Goal: Task Accomplishment & Management: Complete application form

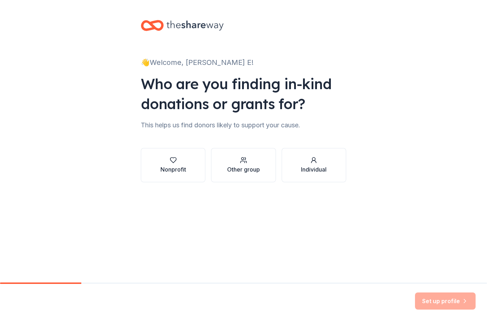
click at [179, 160] on div "button" at bounding box center [173, 159] width 26 height 7
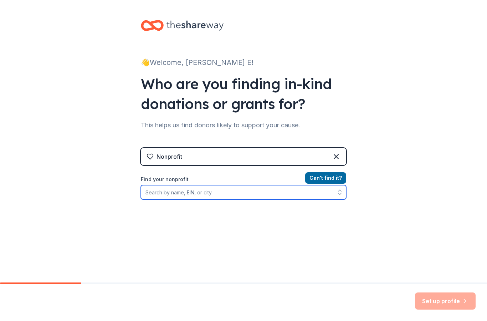
click at [162, 195] on input "Find your nonprofit" at bounding box center [243, 192] width 205 height 14
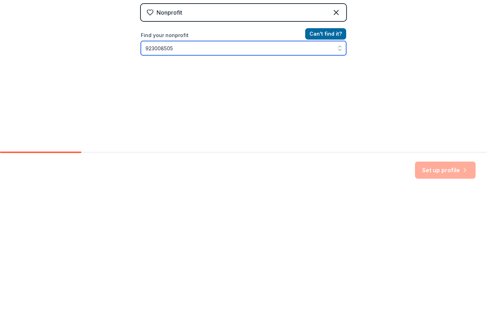
scroll to position [11, 0]
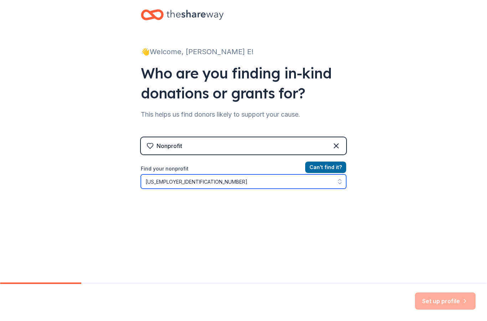
type input "[US_EMPLOYER_IDENTIFICATION_NUMBER]"
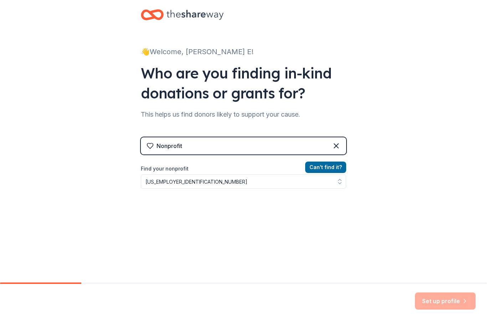
click at [181, 201] on div "Can ' t find it? Find your nonprofit [US_EMPLOYER_IDENTIFICATION_NUMBER]" at bounding box center [243, 204] width 205 height 83
click at [183, 209] on div "Can ' t find it? Find your nonprofit [US_EMPLOYER_IDENTIFICATION_NUMBER]" at bounding box center [243, 204] width 205 height 83
click at [179, 208] on div "Can ' t find it? Find your nonprofit [US_EMPLOYER_IDENTIFICATION_NUMBER]" at bounding box center [243, 204] width 205 height 83
click at [453, 303] on div "Set up profile" at bounding box center [445, 300] width 61 height 17
click at [325, 169] on button "Can ' t find it?" at bounding box center [325, 166] width 41 height 11
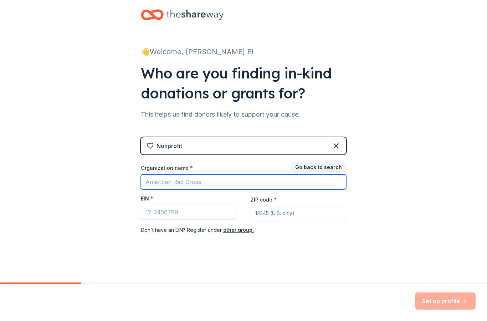
click at [152, 184] on input "Organization name *" at bounding box center [243, 181] width 205 height 15
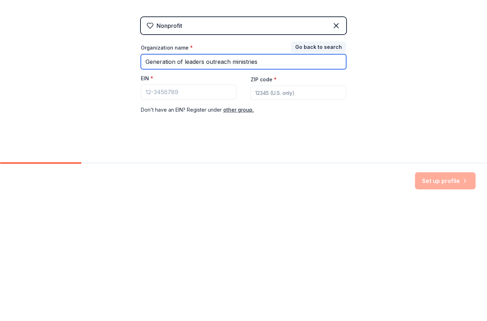
type input "Generation of leaders outreach ministries"
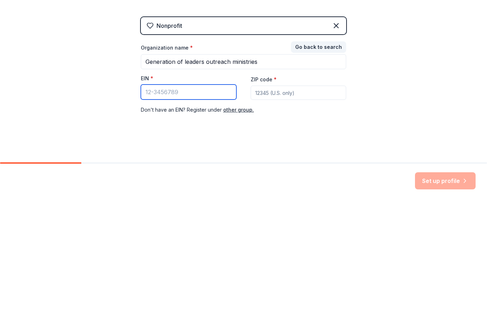
click at [212, 205] on input "EIN *" at bounding box center [189, 212] width 96 height 15
type input "[US_EMPLOYER_IDENTIFICATION_NUMBER]"
click at [306, 206] on input "ZIP code *" at bounding box center [299, 213] width 96 height 14
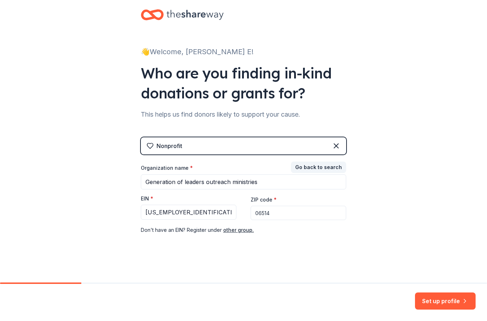
type input "06514"
click at [446, 300] on button "Set up profile" at bounding box center [445, 300] width 61 height 17
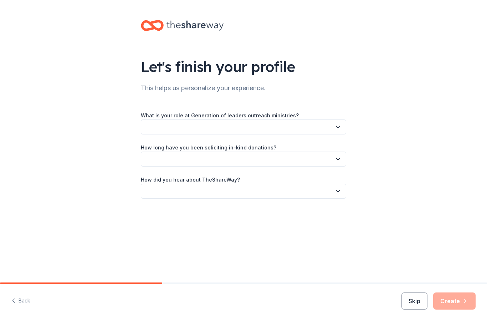
click at [339, 127] on icon "button" at bounding box center [337, 126] width 7 height 7
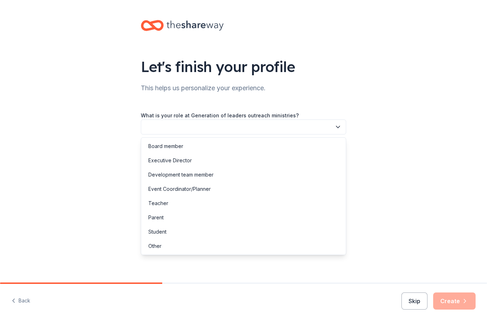
click at [186, 159] on div "Executive Director" at bounding box center [169, 160] width 43 height 9
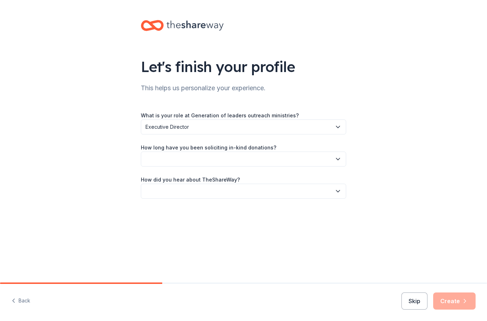
click at [343, 160] on button "button" at bounding box center [243, 158] width 205 height 15
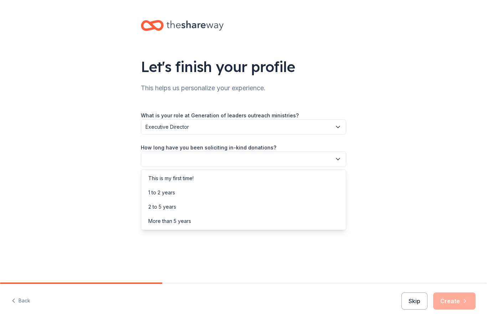
click at [191, 180] on div "This is my first time!" at bounding box center [170, 178] width 45 height 9
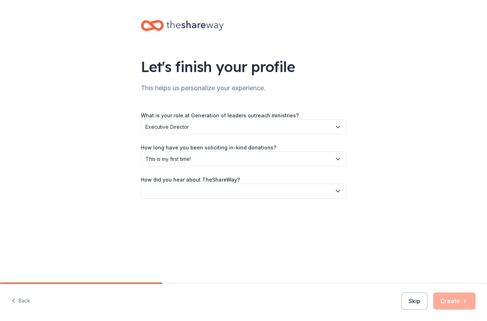
click at [339, 195] on button "button" at bounding box center [243, 191] width 205 height 15
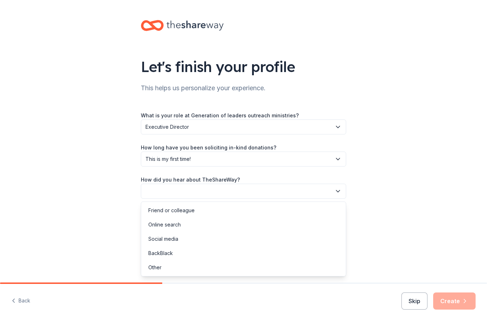
click at [184, 214] on div "Friend or colleague" at bounding box center [171, 210] width 46 height 9
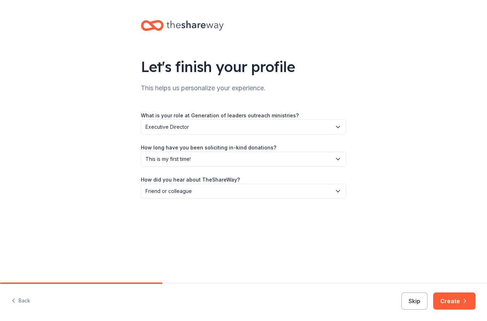
click at [462, 303] on icon "button" at bounding box center [464, 300] width 7 height 7
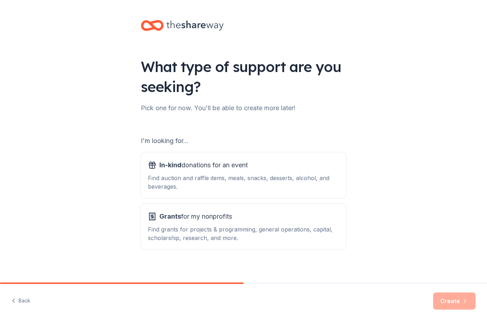
click at [235, 226] on div "Find grants for projects & programming, general operations, capital, scholarshi…" at bounding box center [243, 233] width 191 height 17
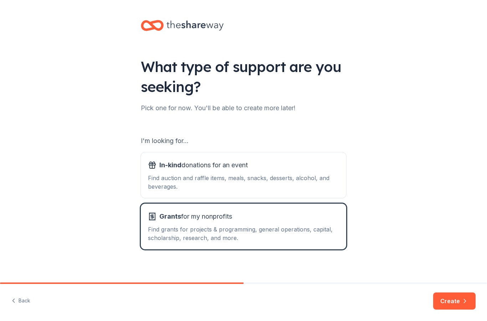
click at [456, 308] on button "Create" at bounding box center [454, 300] width 42 height 17
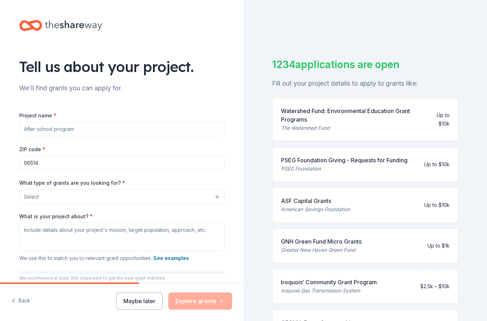
click at [37, 129] on input "Project name *" at bounding box center [121, 129] width 205 height 14
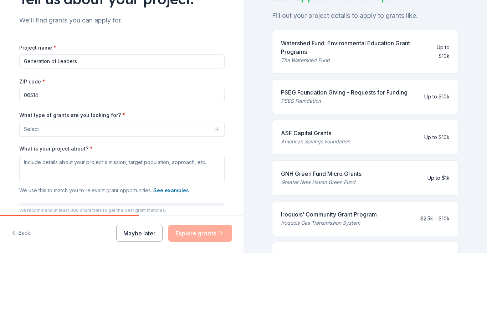
type input "Generation of Leaders"
click at [39, 155] on input "06514" at bounding box center [121, 162] width 205 height 14
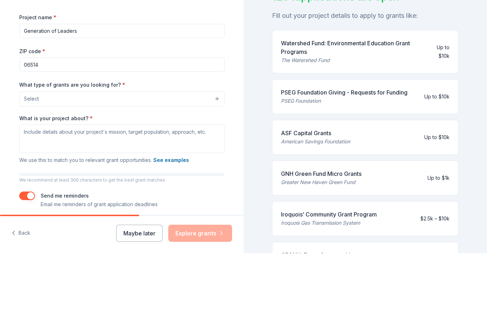
scroll to position [29, 0]
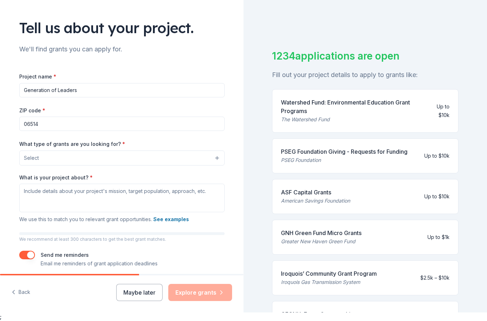
click at [217, 150] on button "Select" at bounding box center [121, 157] width 205 height 15
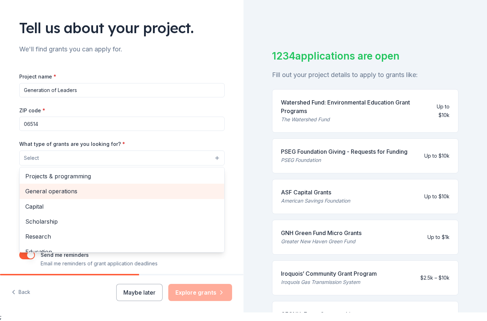
click at [34, 186] on span "General operations" at bounding box center [121, 190] width 193 height 9
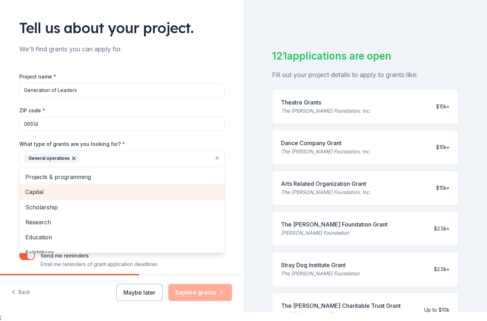
click at [37, 232] on span "Education" at bounding box center [121, 236] width 193 height 9
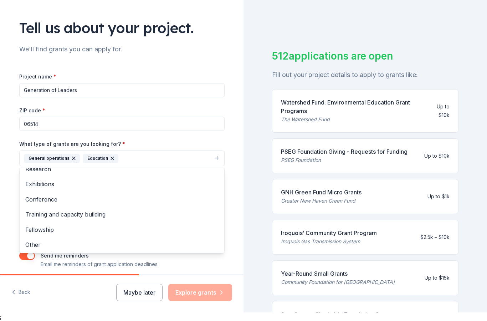
scroll to position [53, 0]
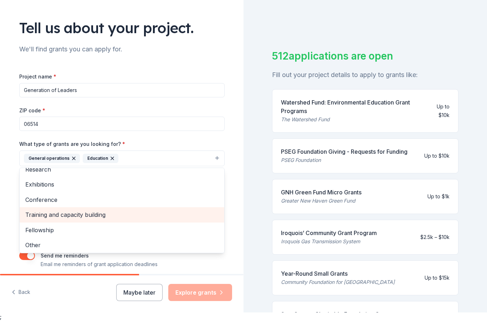
click at [34, 210] on span "Training and capacity building" at bounding box center [121, 214] width 193 height 9
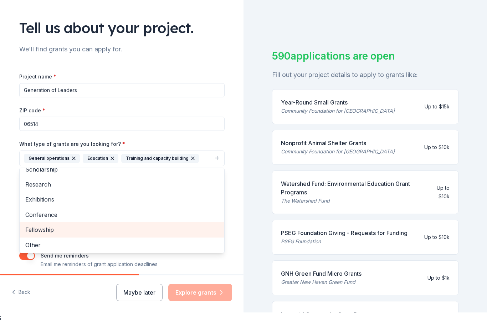
click at [36, 225] on span "Fellowship" at bounding box center [121, 229] width 193 height 9
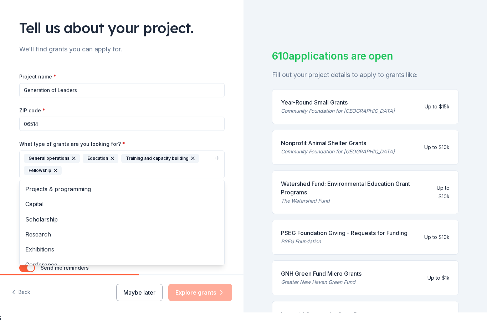
scroll to position [0, 0]
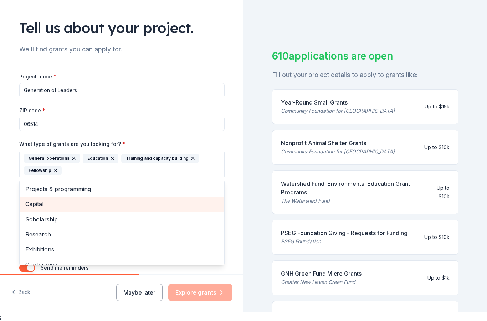
click at [35, 199] on span "Capital" at bounding box center [121, 203] width 193 height 9
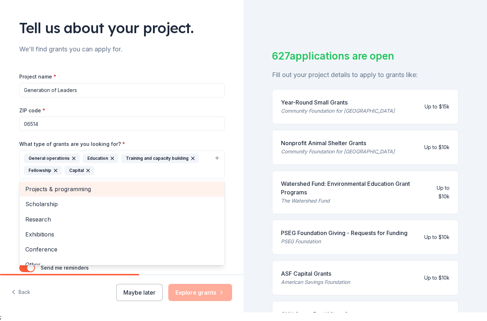
click at [41, 184] on span "Projects & programming" at bounding box center [121, 188] width 193 height 9
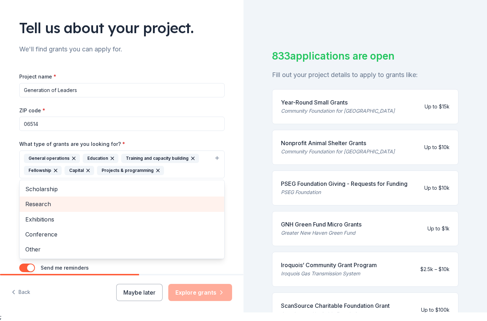
click at [35, 199] on span "Research" at bounding box center [121, 203] width 193 height 9
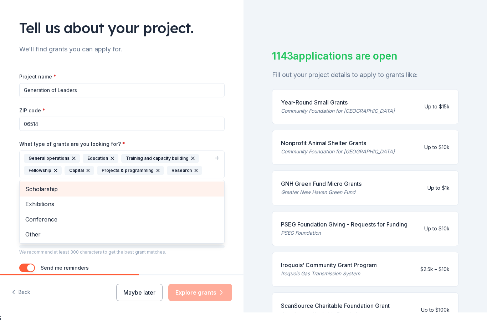
click at [36, 184] on span "Scholarship" at bounding box center [121, 188] width 193 height 9
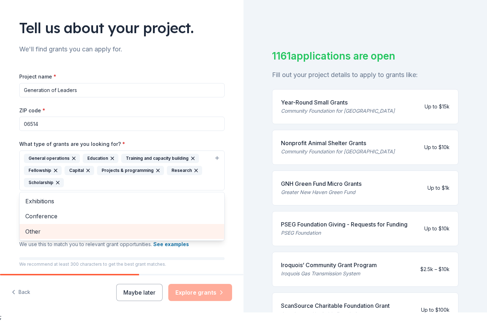
click at [32, 227] on span "Other" at bounding box center [121, 231] width 193 height 9
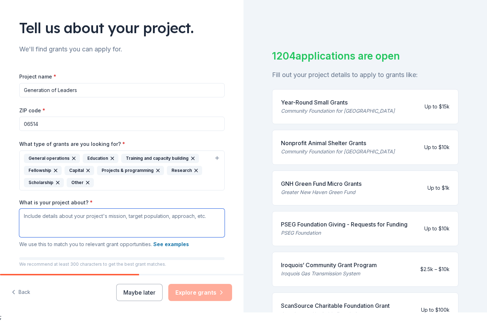
click at [43, 209] on textarea "What is your project about? *" at bounding box center [121, 223] width 205 height 29
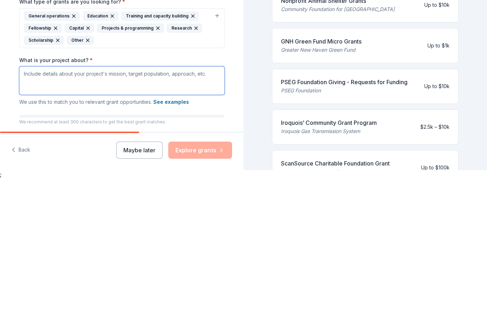
click at [37, 209] on textarea "What is your project about? *" at bounding box center [121, 223] width 205 height 29
paste textarea "Program Name: Generation of Leaders Program Mission: To equip youth and young a…"
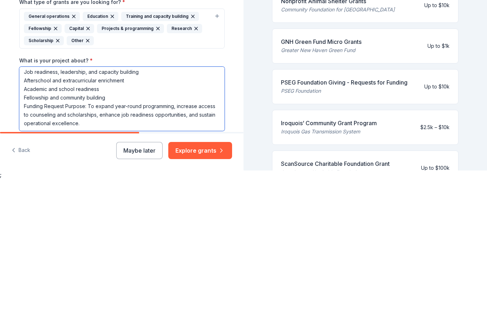
scroll to position [62, 0]
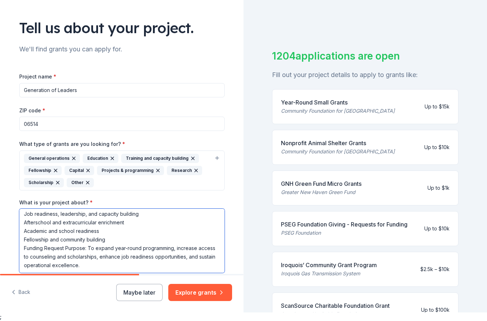
click at [95, 240] on textarea "Program Name: Generation of Leaders Program Mission: To equip youth and young a…" at bounding box center [121, 241] width 205 height 64
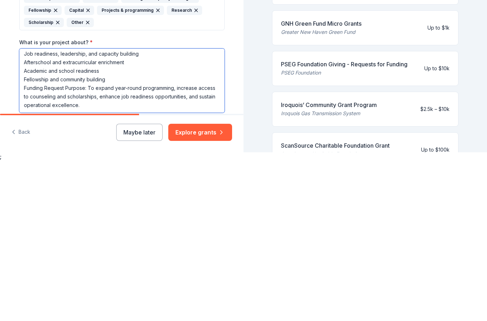
scroll to position [79, 0]
paste textarea "2. Impact Metrics & Measurable Outcomes [DATE] of grant award, we anticipate: 2…"
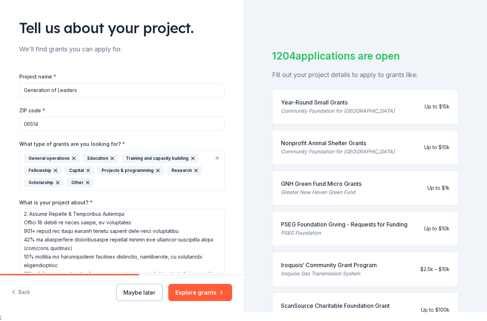
scroll to position [115, 0]
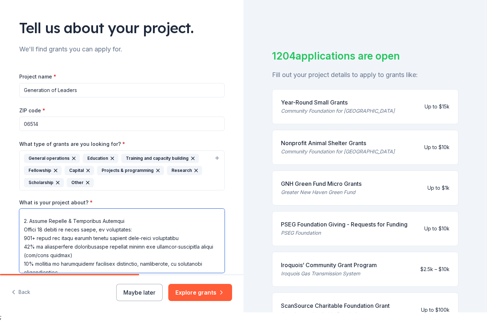
click at [27, 209] on textarea "What is your project about? *" at bounding box center [121, 241] width 205 height 64
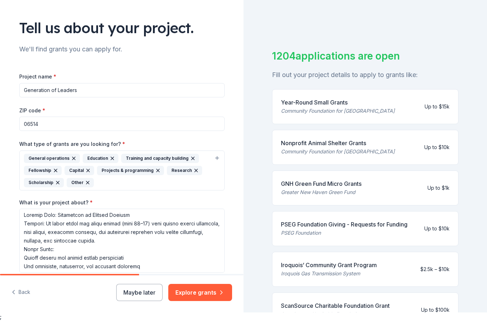
scroll to position [1, 0]
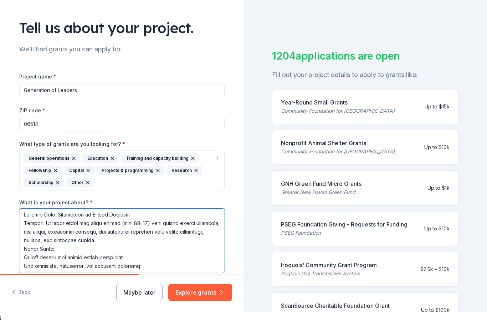
click at [60, 209] on textarea "What is your project about? *" at bounding box center [121, 241] width 205 height 64
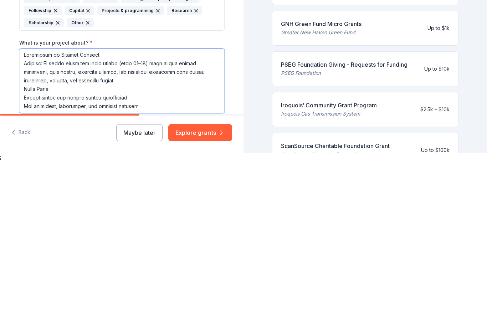
click at [43, 209] on textarea "What is your project about? *" at bounding box center [121, 241] width 205 height 64
click at [50, 209] on textarea "What is your project about? *" at bounding box center [121, 241] width 205 height 64
click at [53, 209] on textarea "What is your project about? *" at bounding box center [121, 241] width 205 height 64
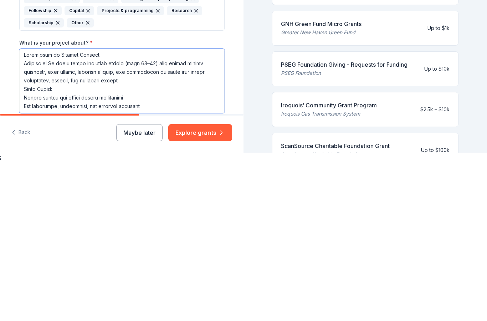
click at [61, 209] on textarea "What is your project about? *" at bounding box center [121, 241] width 205 height 64
click at [58, 209] on textarea "What is your project about? *" at bounding box center [121, 241] width 205 height 64
click at [23, 209] on textarea "What is your project about? *" at bounding box center [121, 241] width 205 height 64
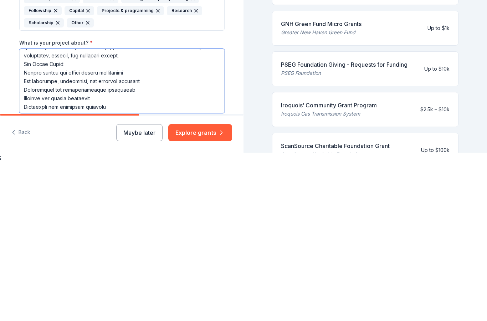
click at [73, 209] on textarea "What is your project about? *" at bounding box center [121, 241] width 205 height 64
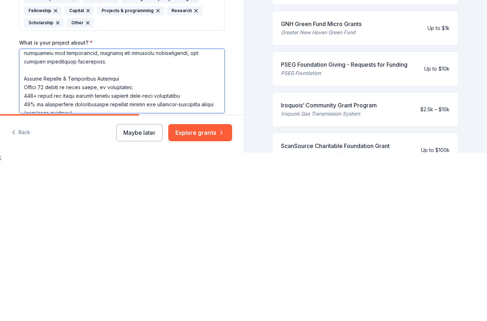
scroll to position [98, 0]
click at [22, 209] on textarea "What is your project about? *" at bounding box center [121, 241] width 205 height 64
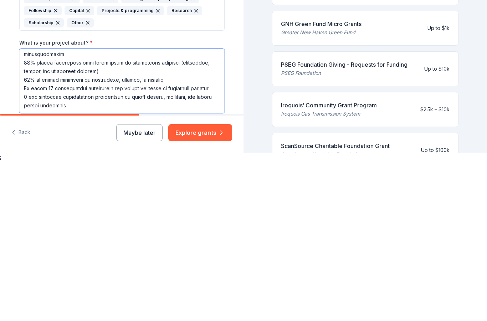
scroll to position [190, 0]
click at [80, 209] on textarea "What is your project about? *" at bounding box center [121, 241] width 205 height 64
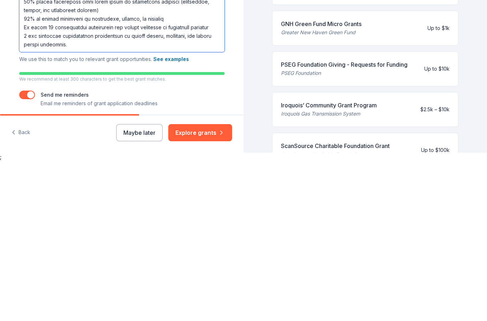
scroll to position [91, 0]
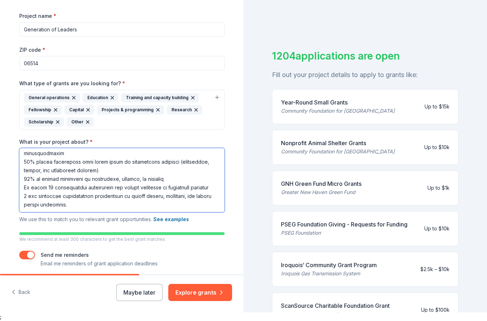
type textarea "Loremipsum do Sitamet Consect Adipisc el se doeiu tempo inc utlab etdolo (magn …"
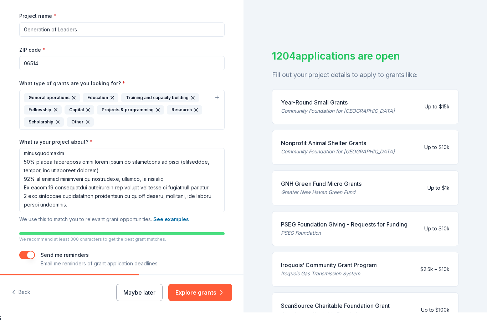
click at [211, 301] on button "Explore grants" at bounding box center [200, 292] width 64 height 17
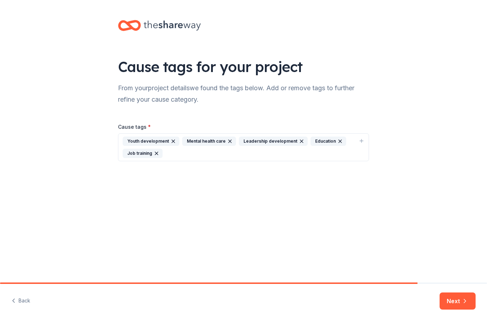
click at [188, 156] on div "Youth development Mental health care Leadership development Education Job train…" at bounding box center [239, 147] width 233 height 21
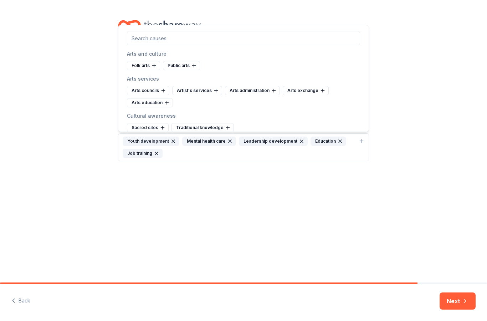
click at [150, 117] on div "Cultural awareness" at bounding box center [243, 116] width 233 height 9
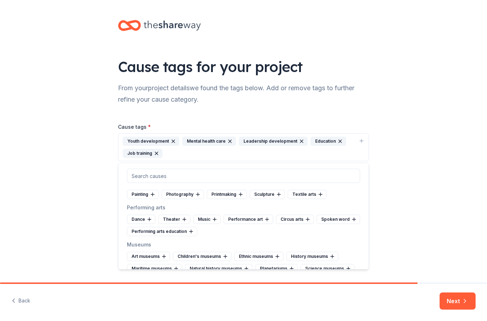
scroll to position [108, 0]
click at [152, 220] on div "Dance" at bounding box center [141, 218] width 29 height 9
click at [150, 223] on div "Theater" at bounding box center [143, 218] width 32 height 9
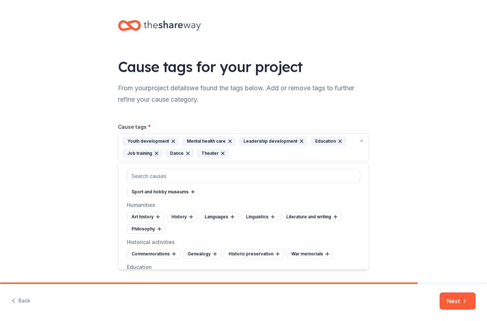
scroll to position [199, 0]
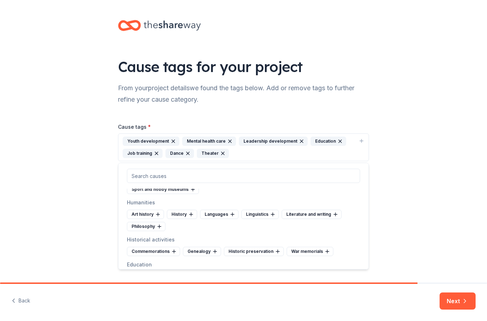
click at [335, 217] on div "Literature and writing" at bounding box center [312, 214] width 60 height 9
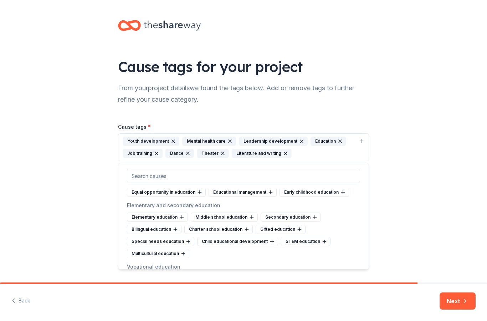
scroll to position [273, 0]
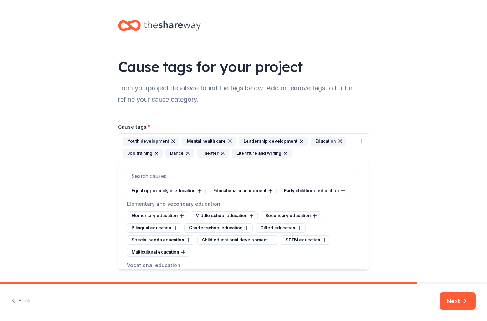
click at [322, 242] on icon at bounding box center [325, 240] width 6 height 6
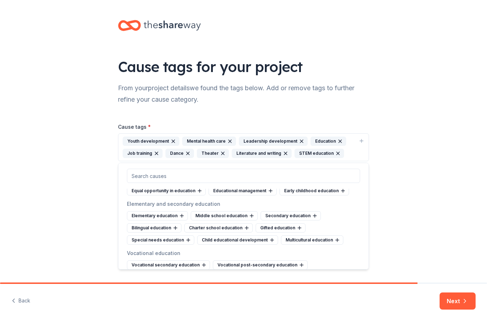
click at [187, 243] on div "Special needs education" at bounding box center [160, 239] width 67 height 9
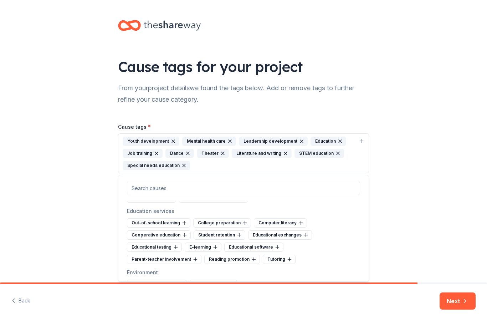
scroll to position [475, 0]
click at [299, 223] on icon at bounding box center [300, 223] width 3 height 0
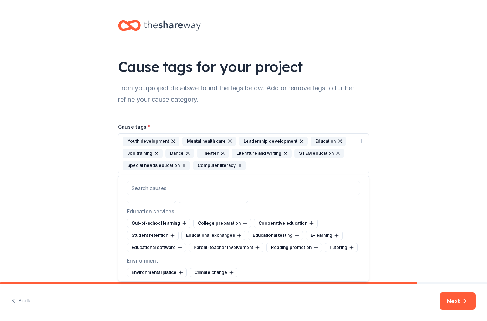
click at [335, 235] on icon at bounding box center [336, 235] width 3 height 0
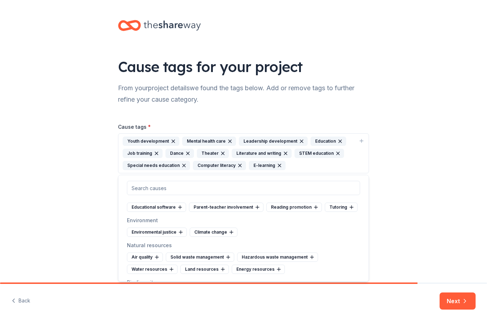
scroll to position [521, 0]
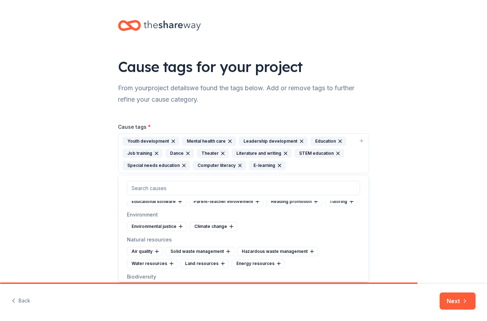
click at [337, 236] on div "Natural resources" at bounding box center [243, 239] width 233 height 9
click at [315, 227] on div "Environmental justice Climate change" at bounding box center [243, 226] width 233 height 9
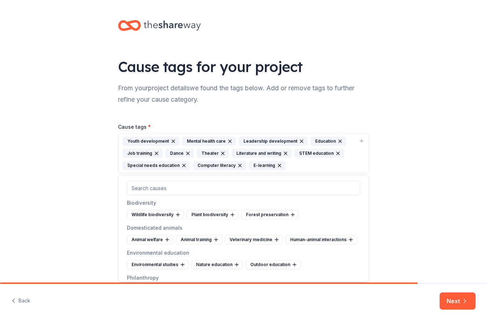
scroll to position [603, 0]
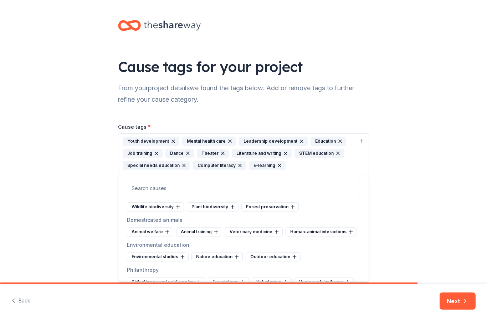
click at [337, 256] on div "Environmental studies Nature education Outdoor education" at bounding box center [243, 256] width 233 height 9
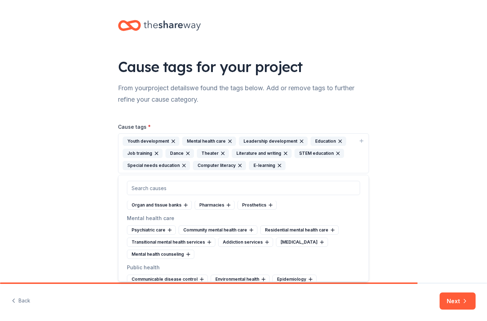
scroll to position [970, 0]
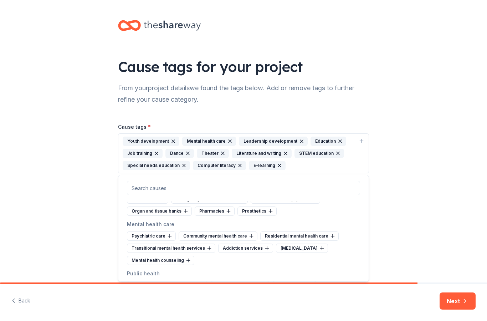
click at [330, 233] on icon at bounding box center [333, 236] width 6 height 6
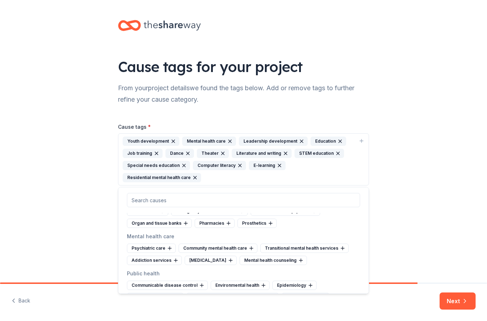
click at [252, 245] on icon at bounding box center [251, 248] width 6 height 6
click at [173, 258] on icon at bounding box center [173, 259] width 0 height 3
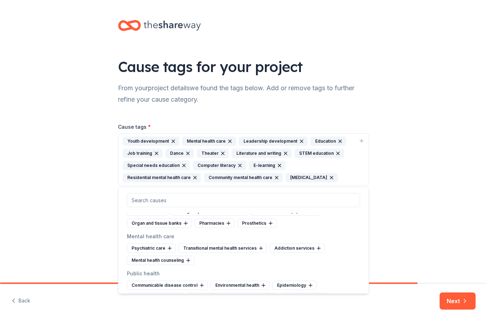
click at [258, 243] on div "Transitional mental health services" at bounding box center [223, 247] width 88 height 9
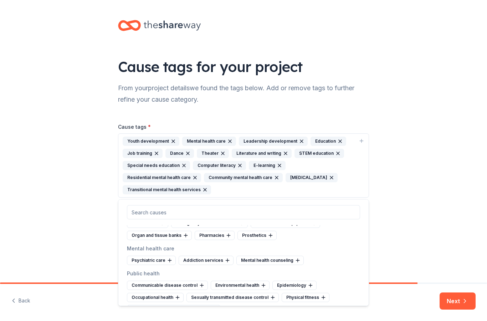
click at [295, 257] on icon at bounding box center [298, 260] width 6 height 6
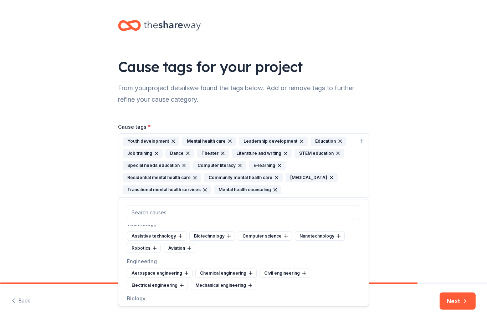
scroll to position [1278, 0]
click at [154, 249] on icon at bounding box center [155, 248] width 6 height 6
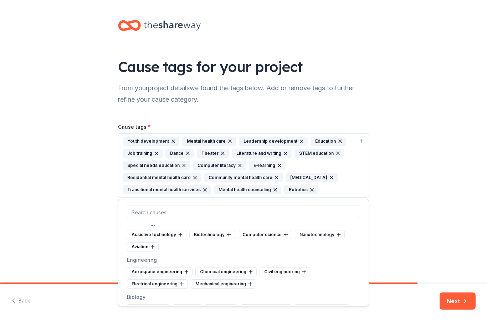
click at [155, 247] on icon at bounding box center [153, 247] width 6 height 6
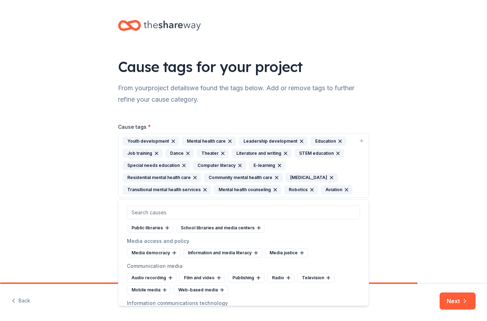
scroll to position [1546, 0]
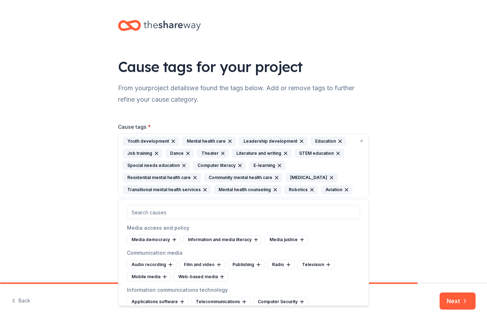
click at [216, 265] on icon at bounding box center [219, 265] width 6 height 6
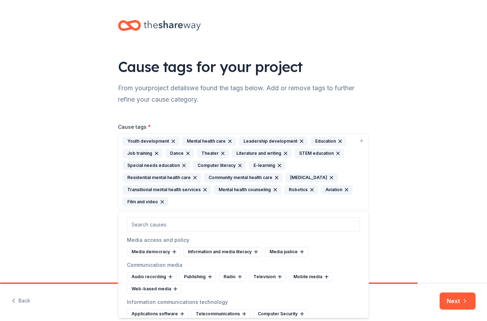
click at [173, 290] on icon at bounding box center [176, 289] width 6 height 6
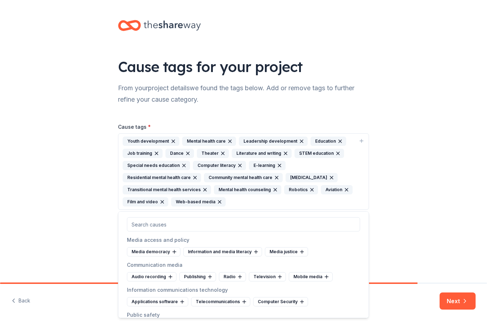
click at [321, 280] on div "Mobile media" at bounding box center [311, 276] width 44 height 9
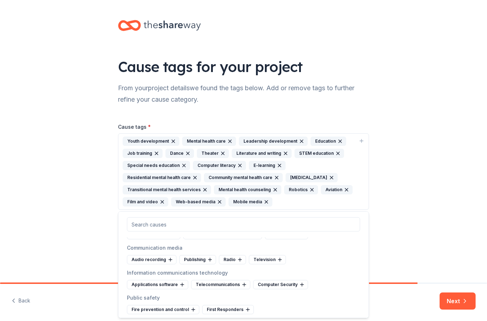
scroll to position [1564, 0]
click at [300, 286] on icon at bounding box center [302, 284] width 6 height 6
click at [277, 262] on div "Television" at bounding box center [267, 258] width 37 height 9
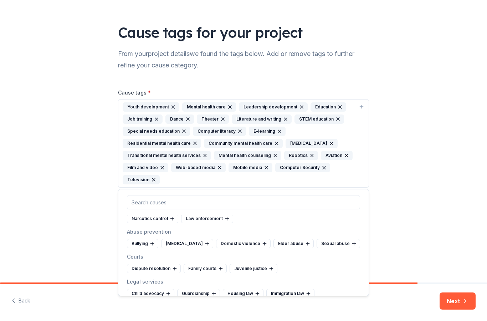
scroll to position [1662, 0]
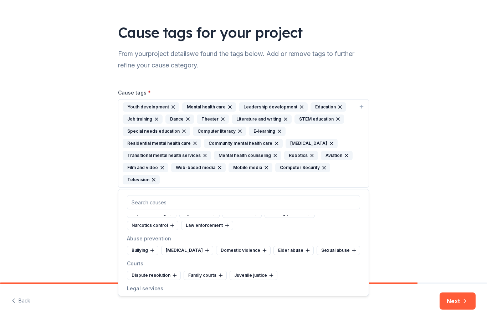
click at [149, 249] on div "Bullying" at bounding box center [142, 250] width 31 height 9
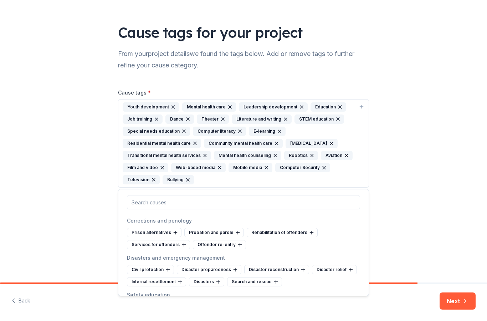
scroll to position [1762, 0]
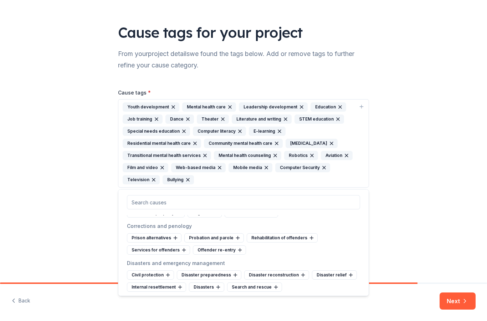
click at [176, 238] on icon at bounding box center [175, 238] width 3 height 0
click at [171, 251] on icon at bounding box center [174, 250] width 6 height 6
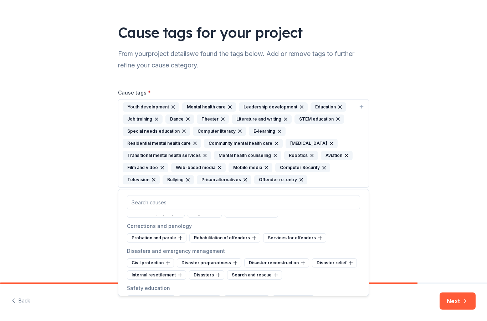
click at [254, 238] on icon at bounding box center [254, 237] width 0 height 3
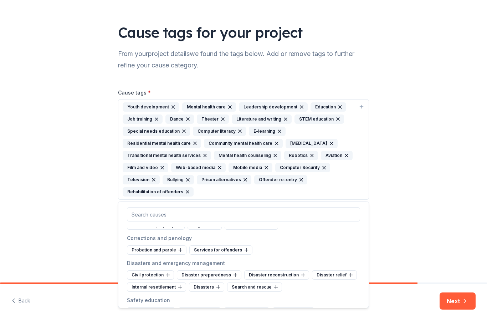
click at [178, 252] on icon at bounding box center [181, 250] width 6 height 6
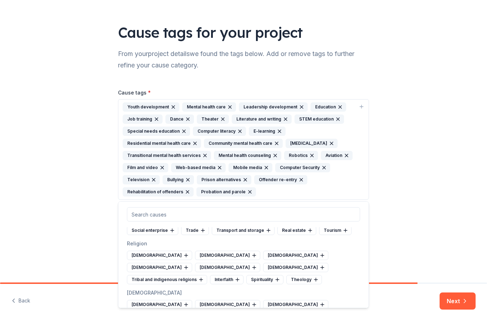
scroll to position [2352, 0]
click at [273, 275] on div "Spirituality" at bounding box center [264, 279] width 37 height 9
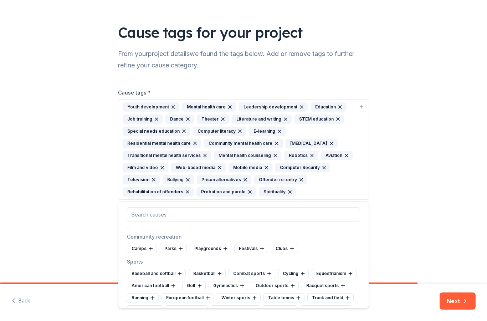
scroll to position [2511, 0]
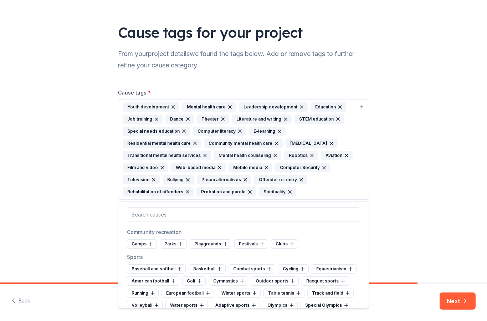
click at [180, 267] on icon at bounding box center [180, 268] width 0 height 3
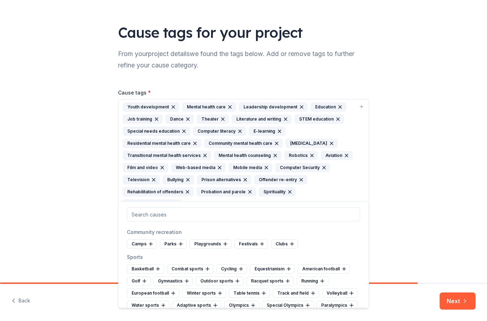
click at [158, 266] on icon at bounding box center [158, 269] width 6 height 6
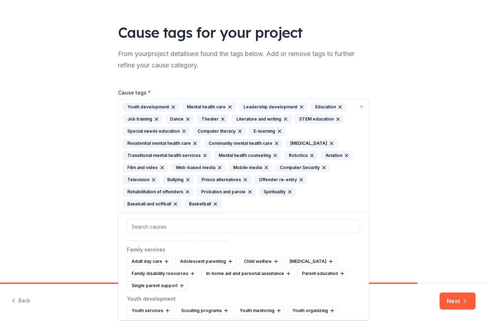
scroll to position [2875, 0]
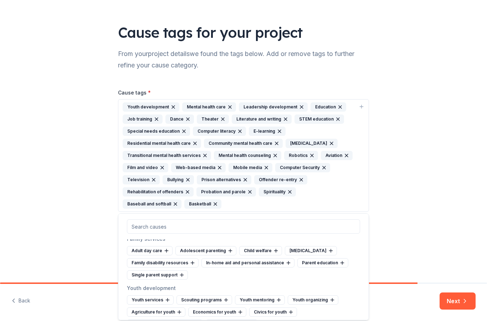
click at [166, 297] on icon at bounding box center [168, 300] width 6 height 6
click at [226, 297] on icon at bounding box center [229, 300] width 6 height 6
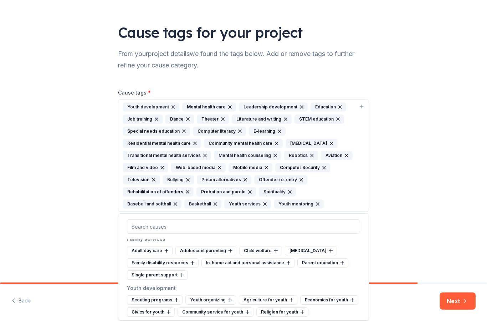
click at [242, 307] on div "Community service for youth" at bounding box center [216, 311] width 76 height 9
click at [349, 297] on icon at bounding box center [352, 300] width 6 height 6
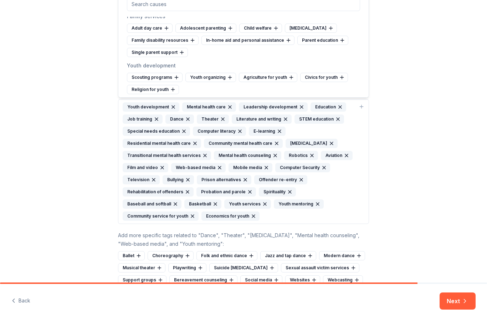
click at [455, 300] on button "Next" at bounding box center [457, 300] width 36 height 17
